Goal: Transaction & Acquisition: Purchase product/service

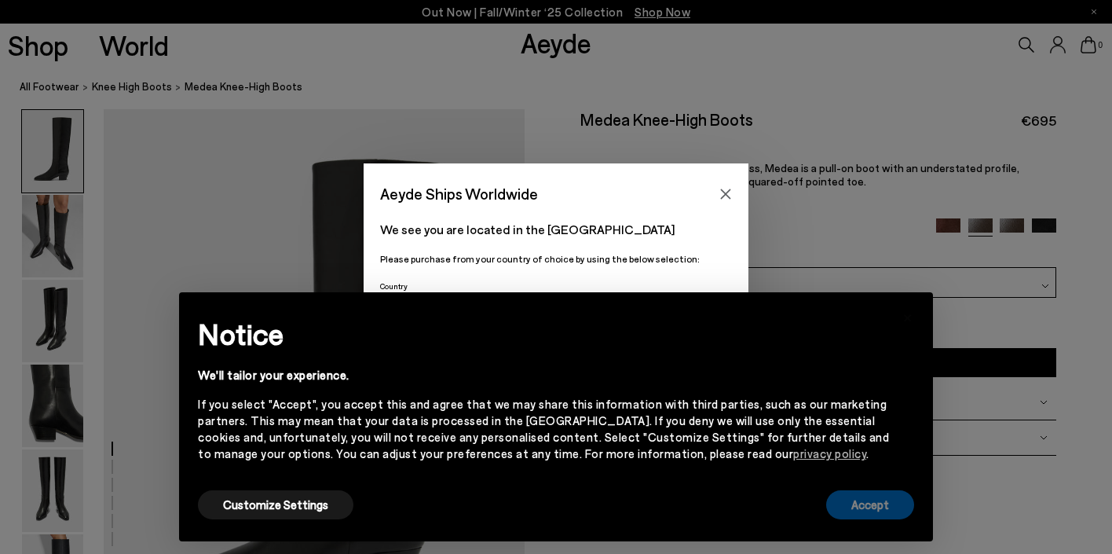
click at [888, 510] on button "Accept" at bounding box center [870, 504] width 88 height 29
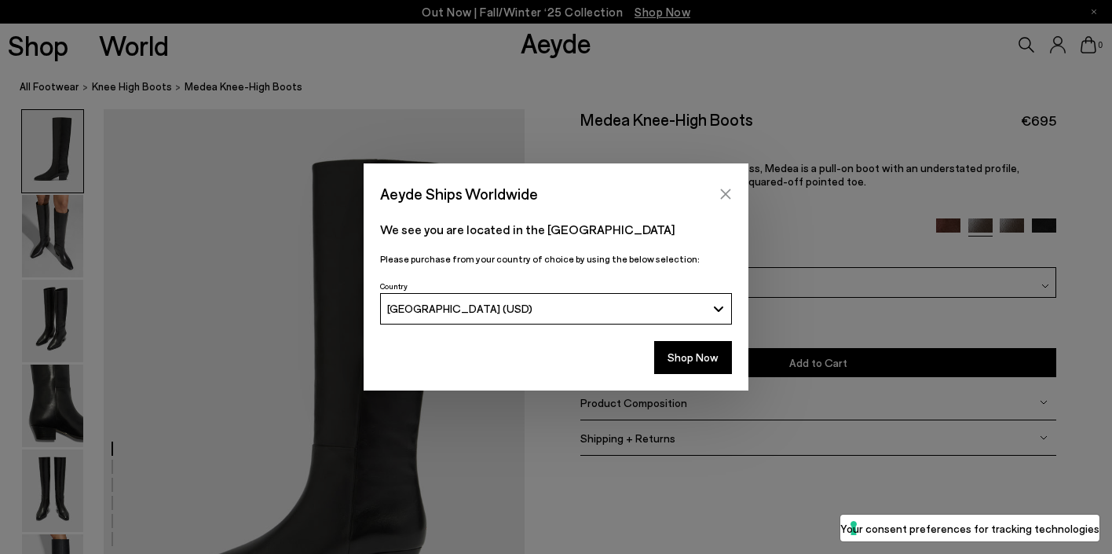
click at [728, 189] on icon "Close" at bounding box center [725, 194] width 13 height 13
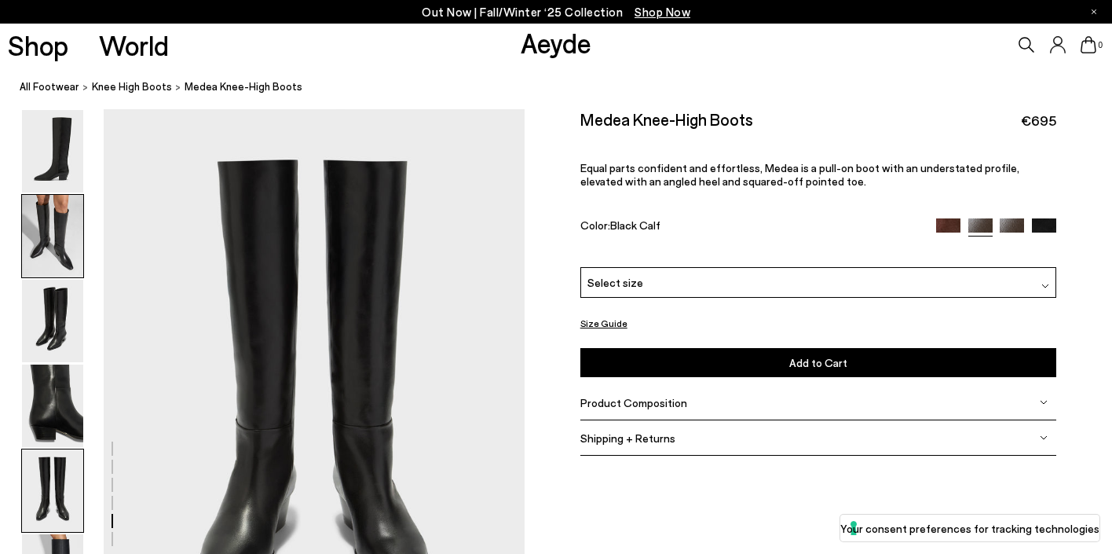
click at [45, 228] on img at bounding box center [52, 236] width 61 height 82
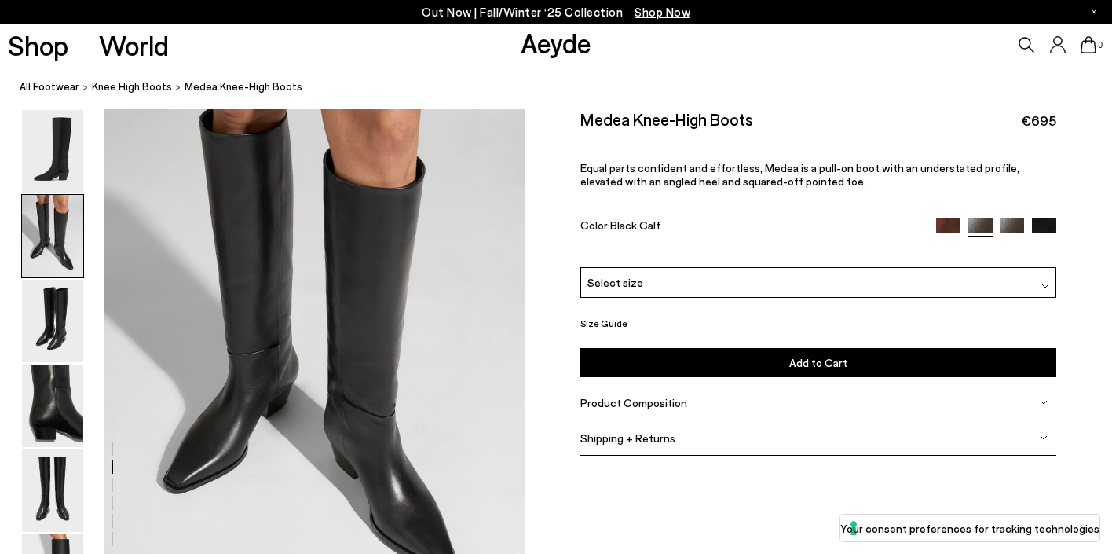
scroll to position [607, 0]
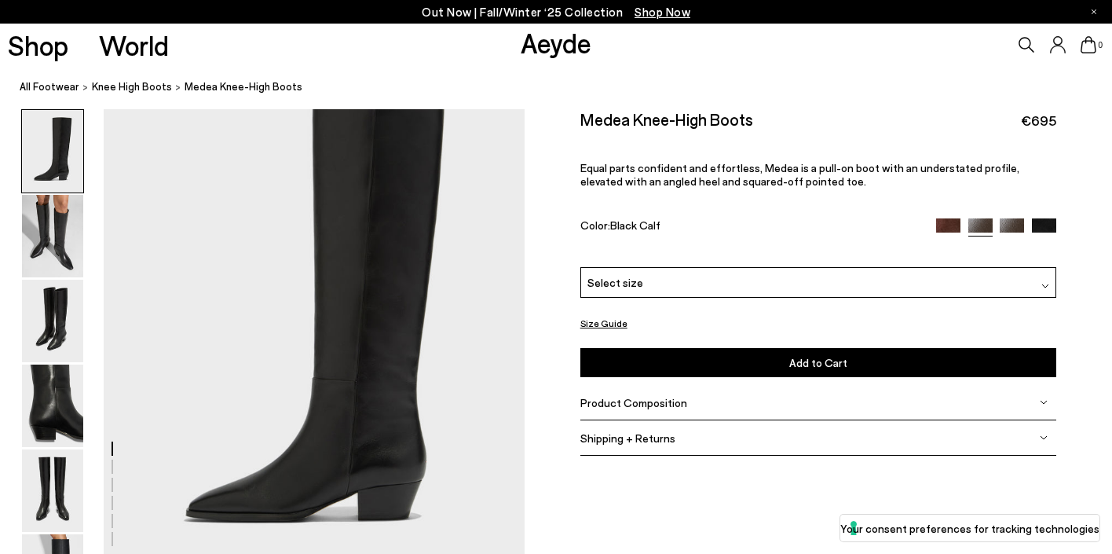
scroll to position [72, 0]
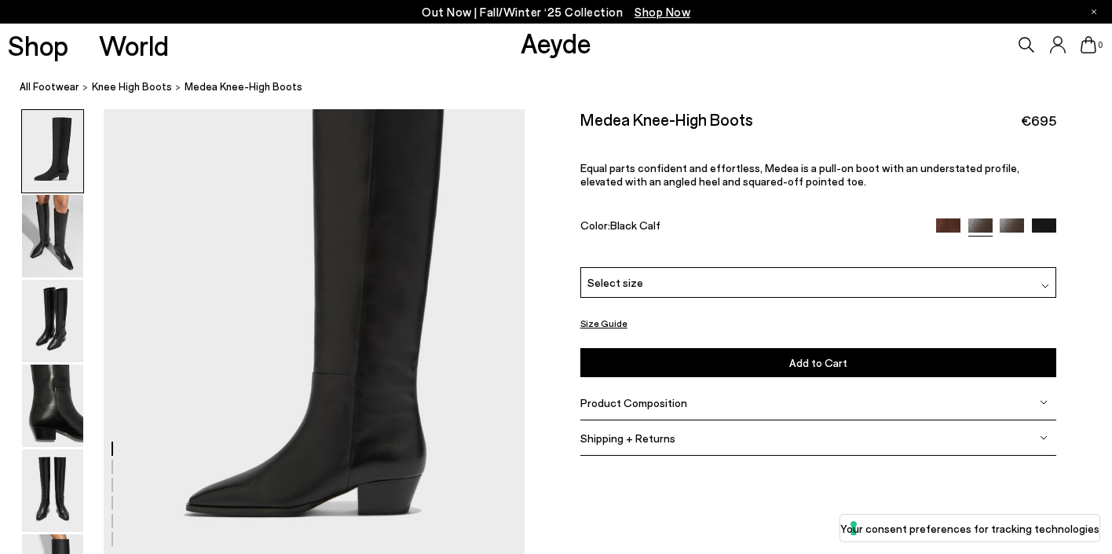
click at [635, 401] on span "Product Composition" at bounding box center [633, 402] width 107 height 13
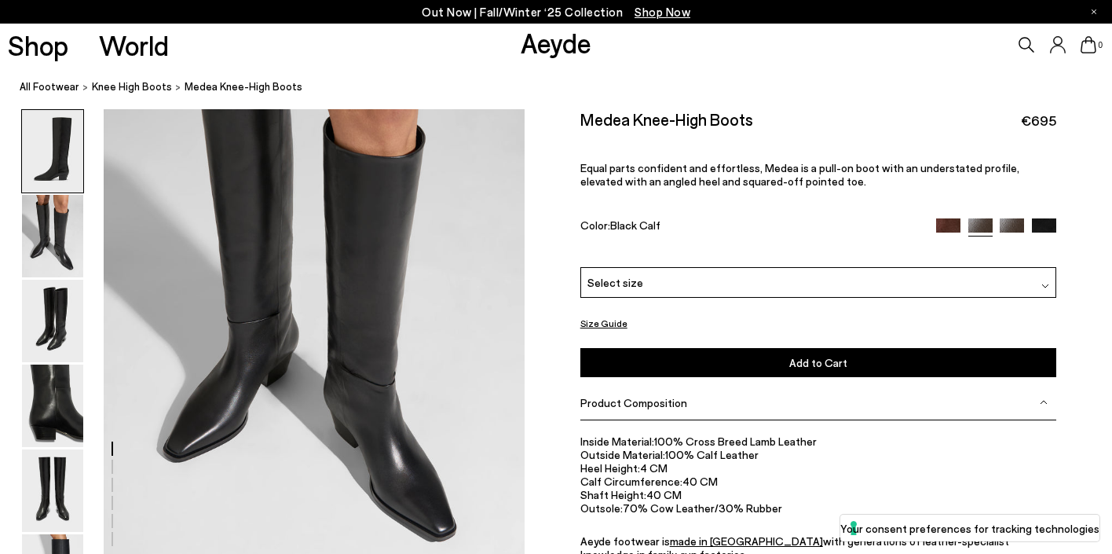
scroll to position [666, 0]
